Goal: Task Accomplishment & Management: Use online tool/utility

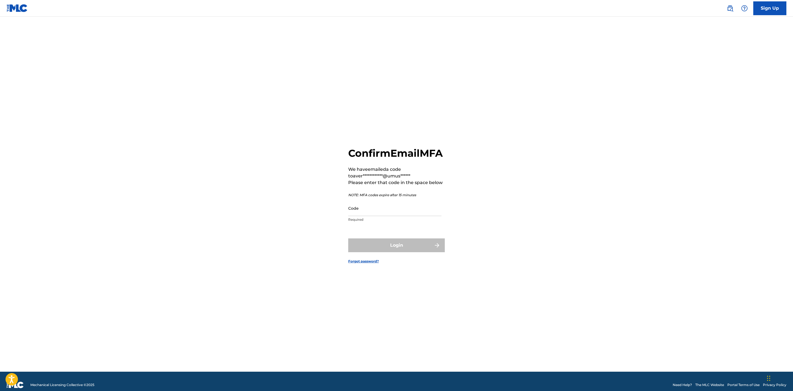
click at [358, 213] on input "Code" at bounding box center [394, 208] width 93 height 16
paste input "383533"
type input "383533"
click at [390, 252] on button "Login" at bounding box center [396, 245] width 97 height 14
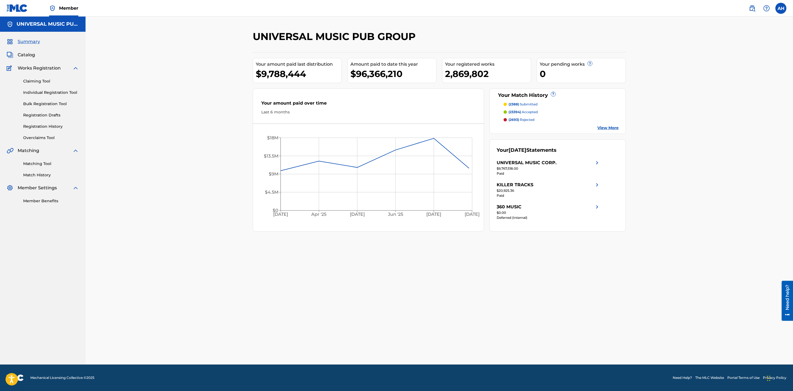
click at [52, 139] on link "Overclaims Tool" at bounding box center [51, 138] width 56 height 6
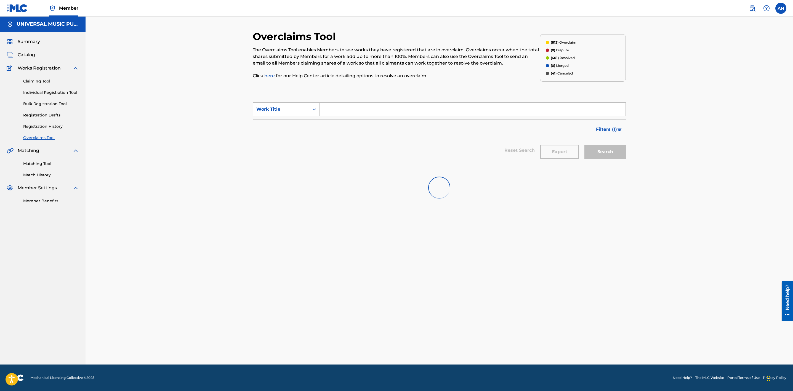
click at [344, 98] on section "SearchWithCriteria36c12b34-1678-4975-af6b-acb494df5944 Work Title Filter Status…" at bounding box center [439, 132] width 373 height 76
click at [300, 111] on div "Work Title" at bounding box center [281, 109] width 50 height 7
click at [296, 138] on div "Overclaim ID" at bounding box center [286, 137] width 66 height 14
click at [327, 109] on input "Search Form" at bounding box center [472, 109] width 306 height 13
paste input "26866"
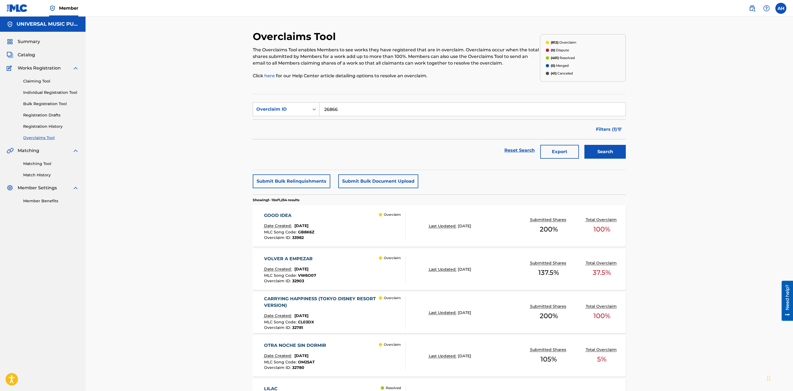
type input "26866"
click at [603, 151] on button "Search" at bounding box center [604, 152] width 41 height 14
